Goal: Navigation & Orientation: Find specific page/section

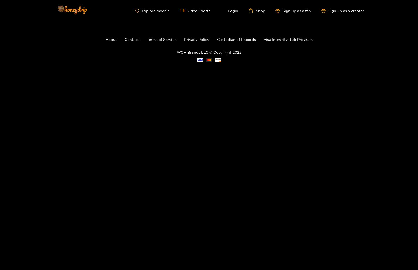
click at [148, 7] on div "Explore models Video Shorts Login Shop Sign up as a fan Sign up as a creator" at bounding box center [209, 10] width 310 height 21
click at [140, 9] on link "Explore models" at bounding box center [152, 11] width 34 height 4
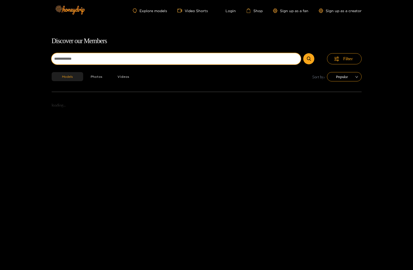
click at [120, 56] on input at bounding box center [176, 58] width 249 height 11
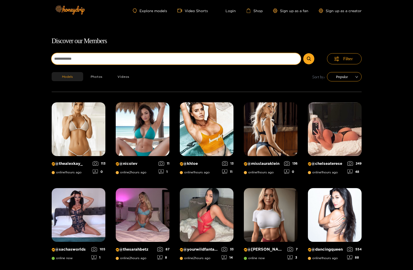
type input "*"
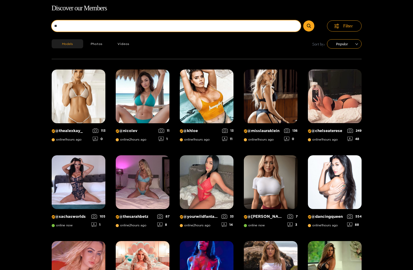
scroll to position [33, 0]
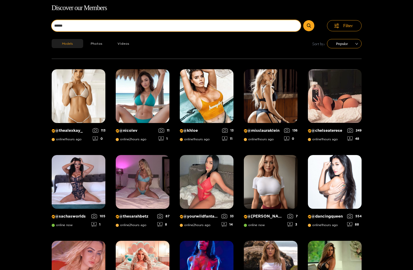
type input "******"
click at [303, 20] on button "submit" at bounding box center [308, 25] width 11 height 11
